Goal: Task Accomplishment & Management: Manage account settings

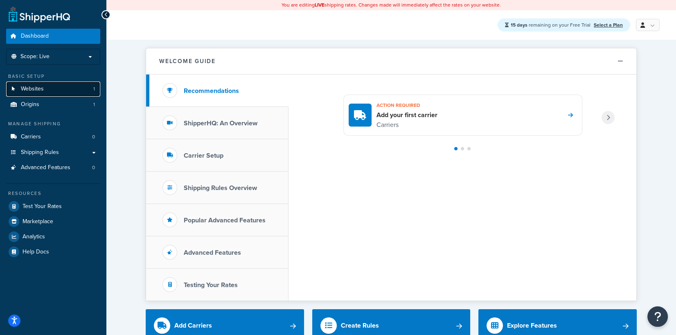
click at [34, 88] on span "Websites" at bounding box center [32, 88] width 23 height 7
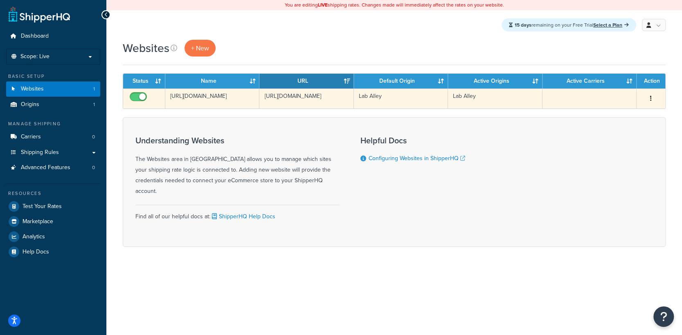
click at [649, 97] on button "button" at bounding box center [650, 98] width 11 height 13
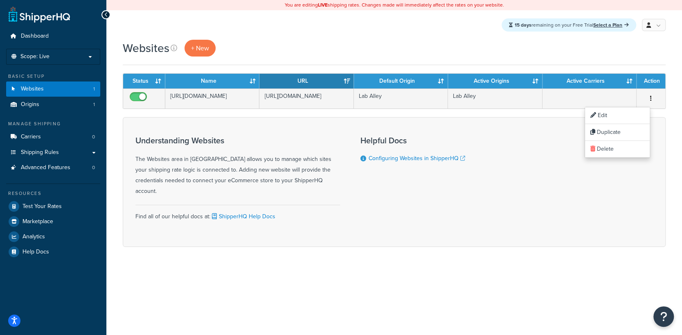
click at [556, 200] on div "Understanding Websites The Websites area in ShipperHQ allows you to manage whic…" at bounding box center [394, 182] width 543 height 130
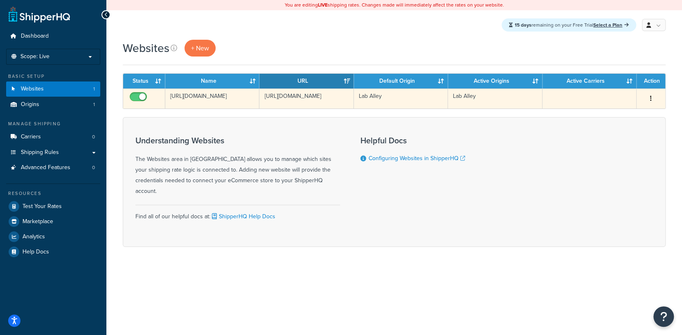
click at [655, 99] on button "button" at bounding box center [650, 98] width 11 height 13
click at [617, 112] on link "Edit" at bounding box center [617, 115] width 65 height 17
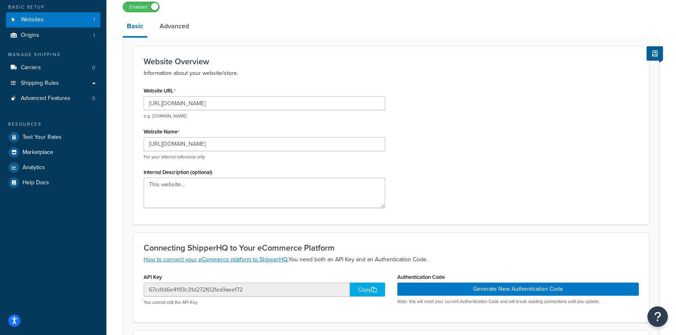
scroll to position [77, 0]
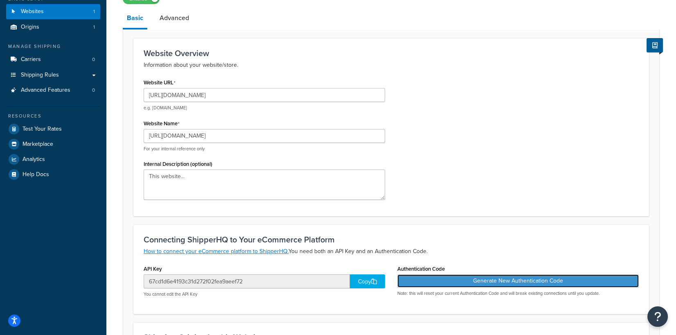
click at [461, 280] on button "Generate New Authentication Code" at bounding box center [517, 280] width 241 height 13
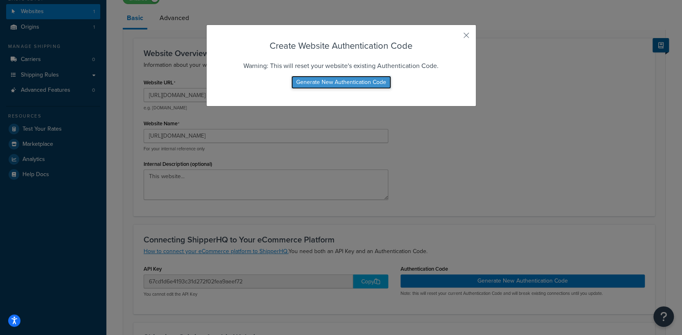
click at [317, 85] on button "Generate New Authentication Code" at bounding box center [341, 82] width 100 height 13
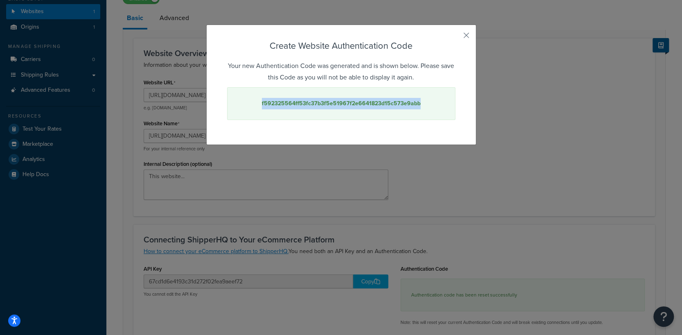
drag, startPoint x: 418, startPoint y: 103, endPoint x: 259, endPoint y: 107, distance: 159.6
click at [259, 107] on div "f592325564ff53fc37b3f5e51967f2e6641823d15c573e9abb" at bounding box center [341, 103] width 228 height 33
copy strong "f592325564ff53fc37b3f5e51967f2e6641823d15c573e9abb"
click at [455, 37] on button "button" at bounding box center [454, 38] width 2 height 2
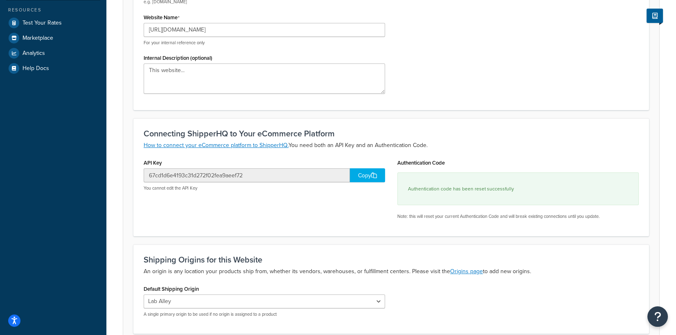
scroll to position [173, 0]
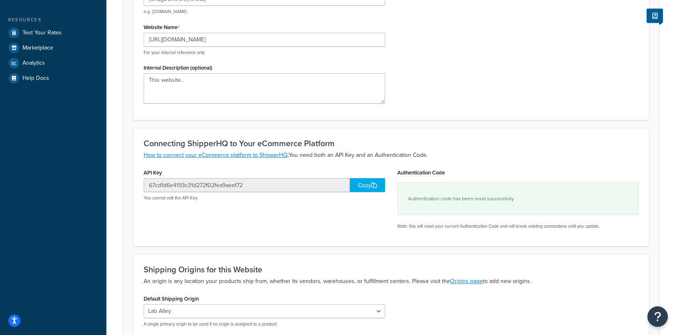
click at [368, 187] on div "67cd1d6e4193c31d272f02fea9aeef72 Copy You cannot edit the API Key" at bounding box center [264, 189] width 241 height 23
click at [357, 185] on div "Copy" at bounding box center [367, 185] width 35 height 14
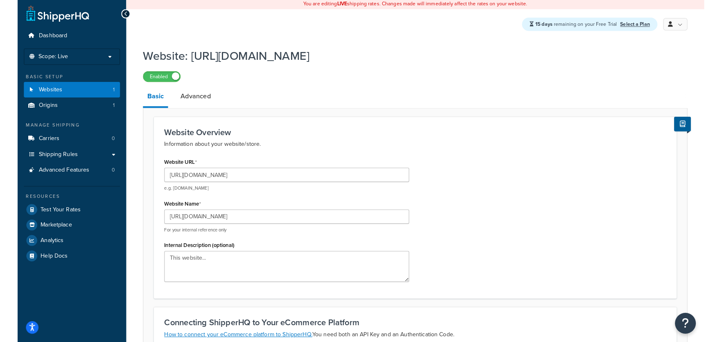
scroll to position [0, 0]
